Goal: Task Accomplishment & Management: Use online tool/utility

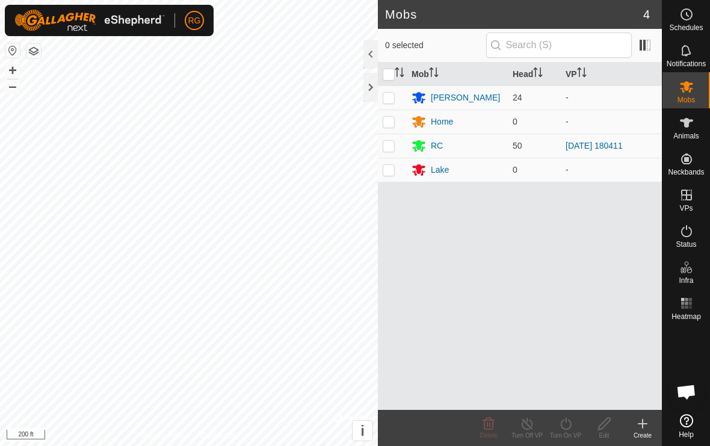
click at [385, 105] on td at bounding box center [392, 97] width 29 height 24
click at [393, 98] on p-checkbox at bounding box center [388, 98] width 12 height 10
checkbox input "false"
click at [366, 92] on div at bounding box center [370, 87] width 14 height 29
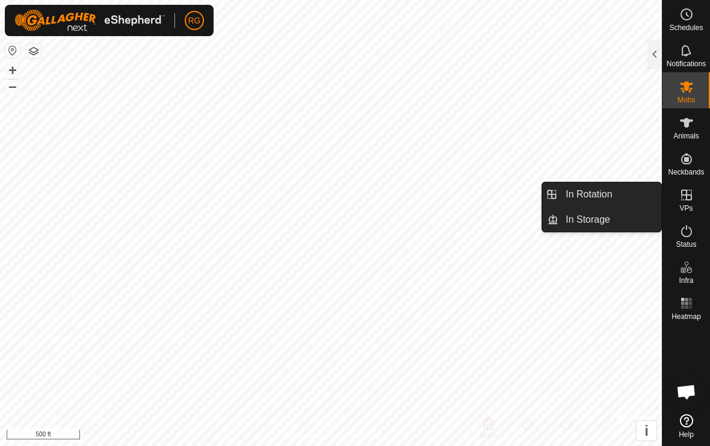
click at [600, 225] on span "In Storage" at bounding box center [587, 219] width 44 height 14
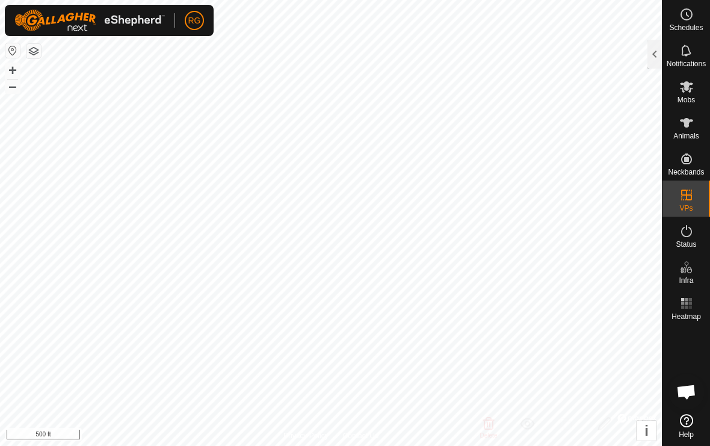
click at [651, 58] on div at bounding box center [654, 54] width 14 height 29
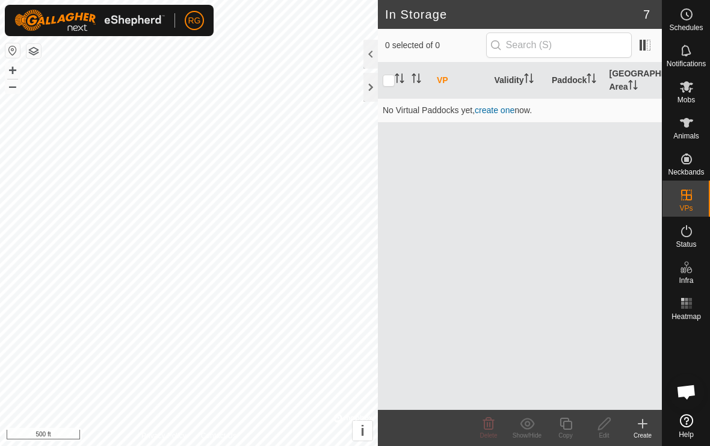
click at [368, 87] on div at bounding box center [370, 87] width 14 height 29
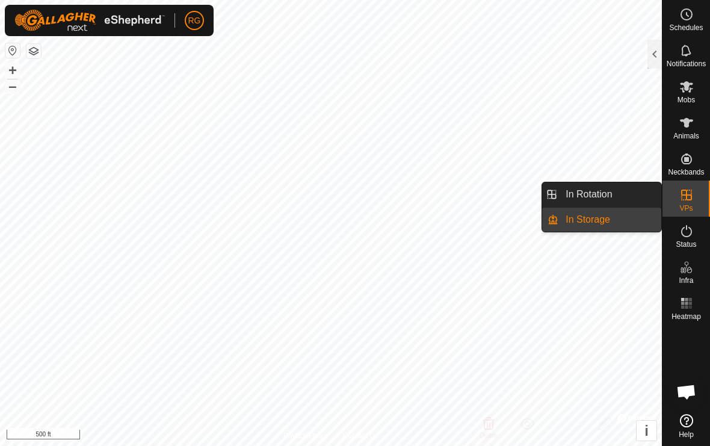
click at [616, 225] on link "In Storage" at bounding box center [609, 219] width 103 height 24
click at [620, 199] on link "In Rotation" at bounding box center [609, 194] width 103 height 24
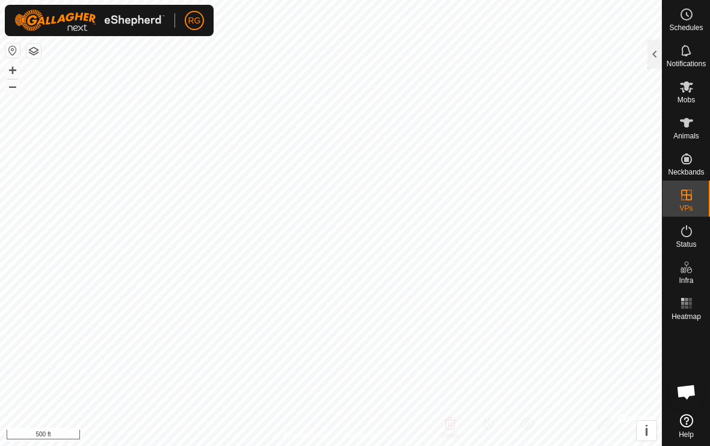
click at [648, 53] on div at bounding box center [654, 54] width 14 height 29
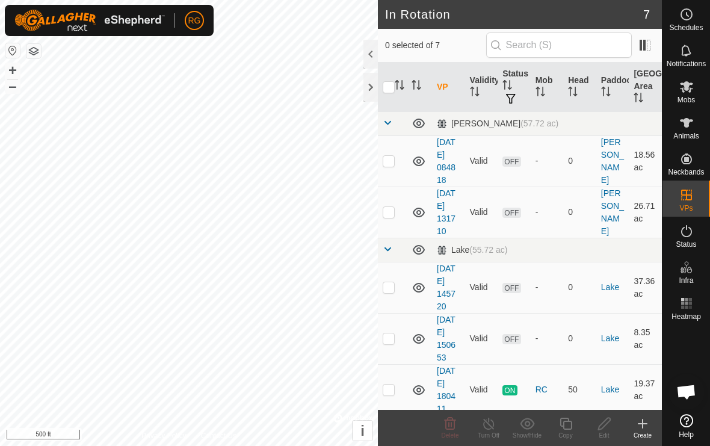
click at [391, 219] on td at bounding box center [392, 211] width 29 height 51
click at [396, 211] on td at bounding box center [392, 211] width 29 height 51
checkbox input "false"
click at [369, 96] on div at bounding box center [370, 87] width 14 height 29
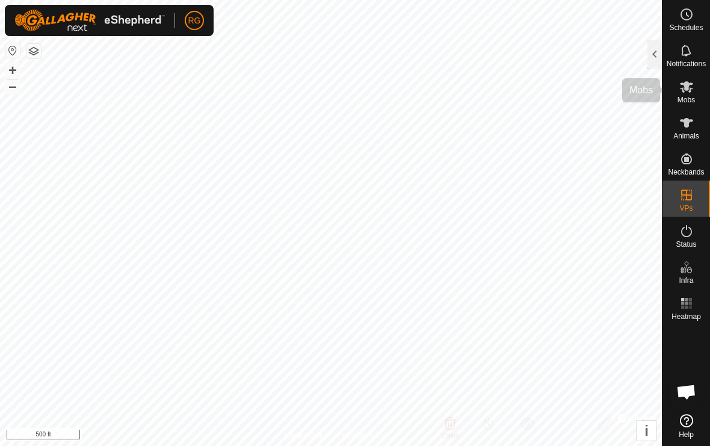
click at [686, 97] on span "Mobs" at bounding box center [685, 99] width 17 height 7
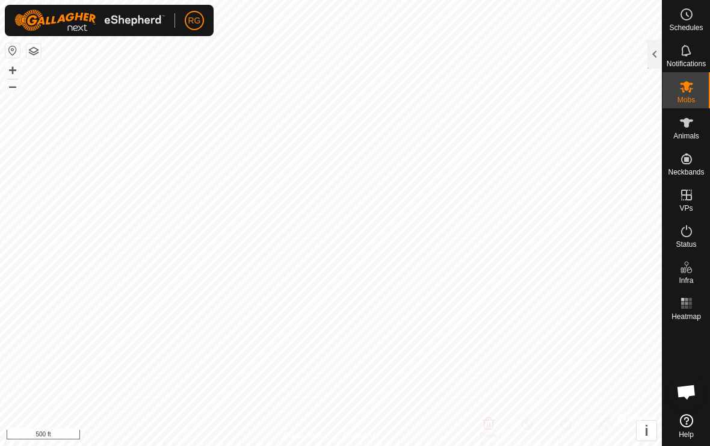
click at [654, 55] on div at bounding box center [654, 54] width 14 height 29
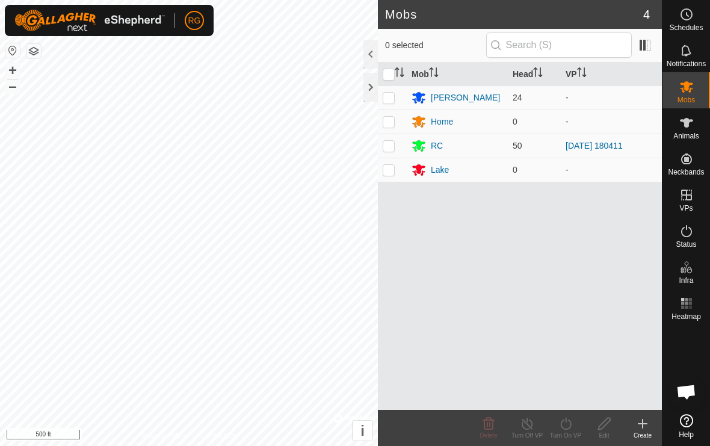
click at [385, 91] on td at bounding box center [392, 97] width 29 height 24
checkbox input "true"
click at [565, 428] on icon at bounding box center [565, 423] width 15 height 14
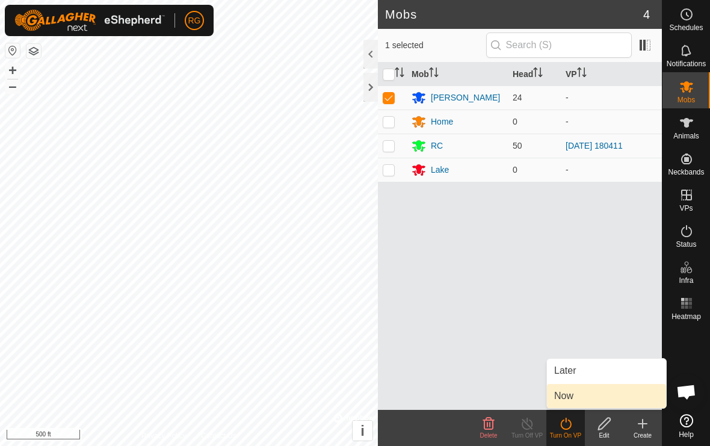
click at [576, 395] on link "Now" at bounding box center [606, 396] width 119 height 24
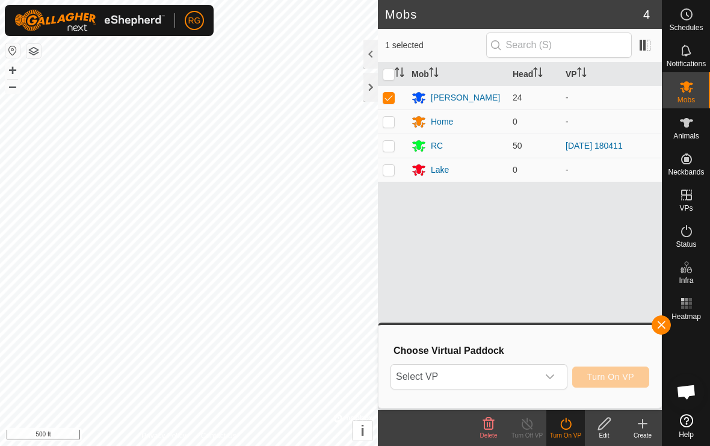
click at [560, 377] on div "dropdown trigger" at bounding box center [550, 376] width 24 height 24
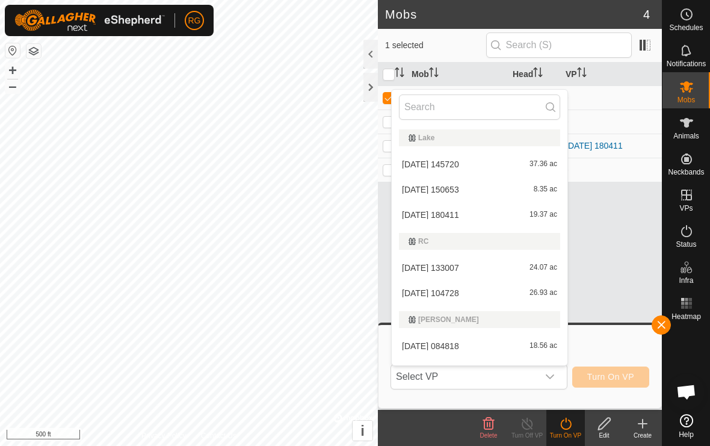
click at [540, 192] on span "8.35 ac" at bounding box center [544, 189] width 23 height 8
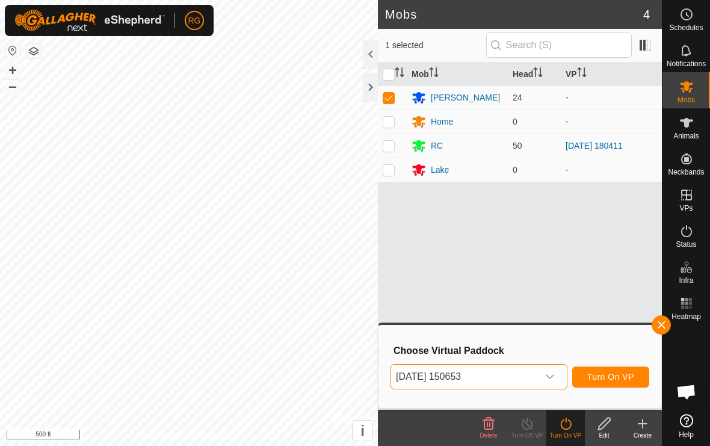
click at [552, 376] on icon "dropdown trigger" at bounding box center [550, 377] width 10 height 10
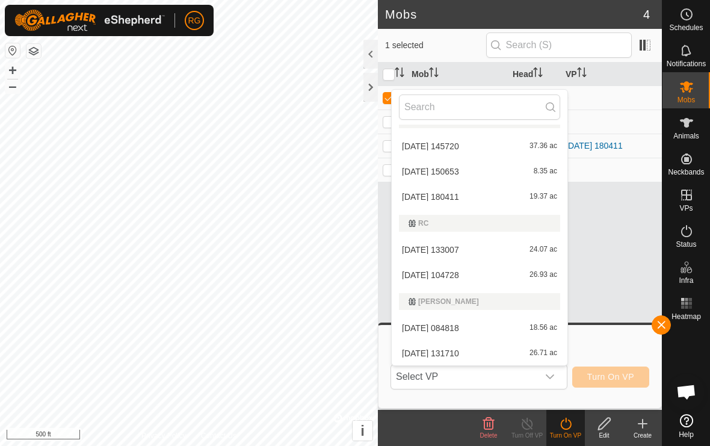
scroll to position [18, 0]
click at [542, 329] on span "18.56 ac" at bounding box center [543, 328] width 28 height 8
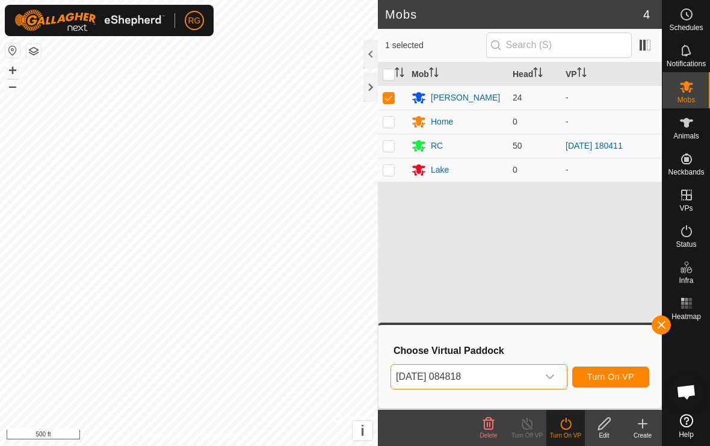
click at [556, 378] on div "dropdown trigger" at bounding box center [550, 376] width 24 height 24
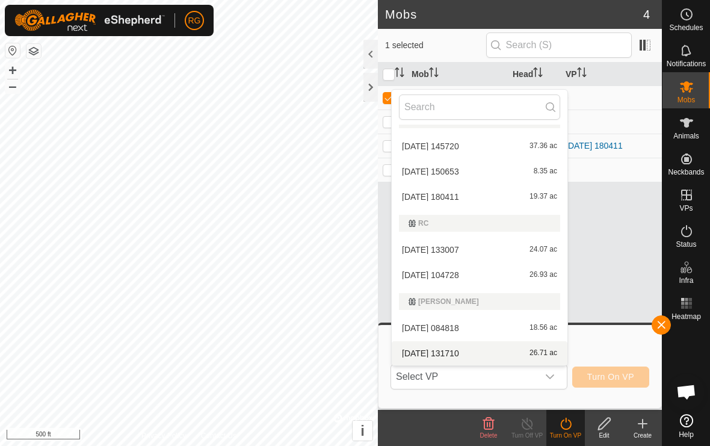
click at [539, 355] on span "26.71 ac" at bounding box center [543, 353] width 28 height 8
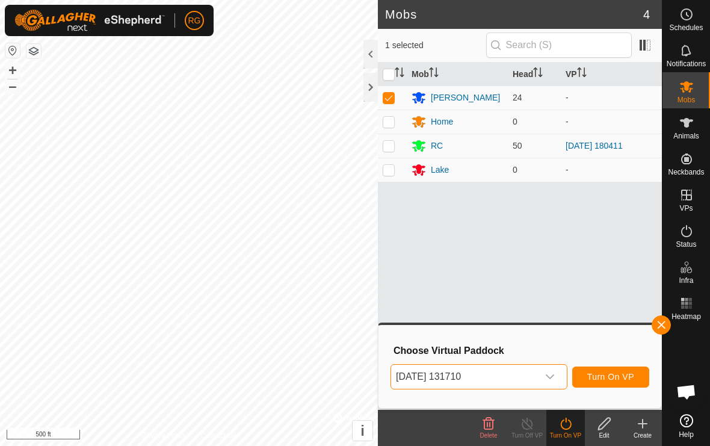
click at [613, 378] on span "Turn On VP" at bounding box center [610, 377] width 47 height 10
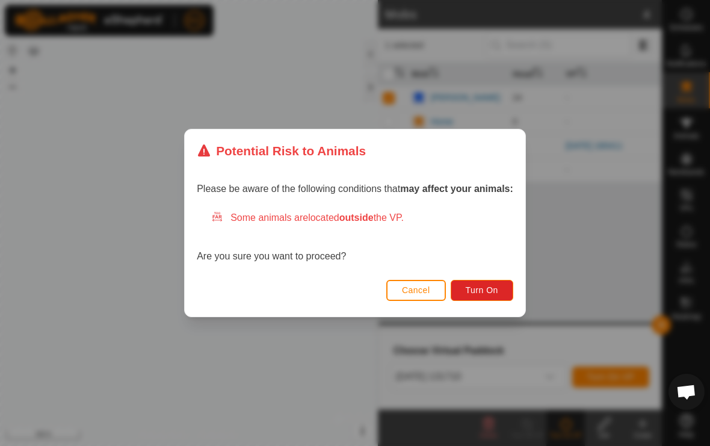
click at [493, 292] on span "Turn On" at bounding box center [481, 290] width 32 height 10
